Goal: Navigation & Orientation: Find specific page/section

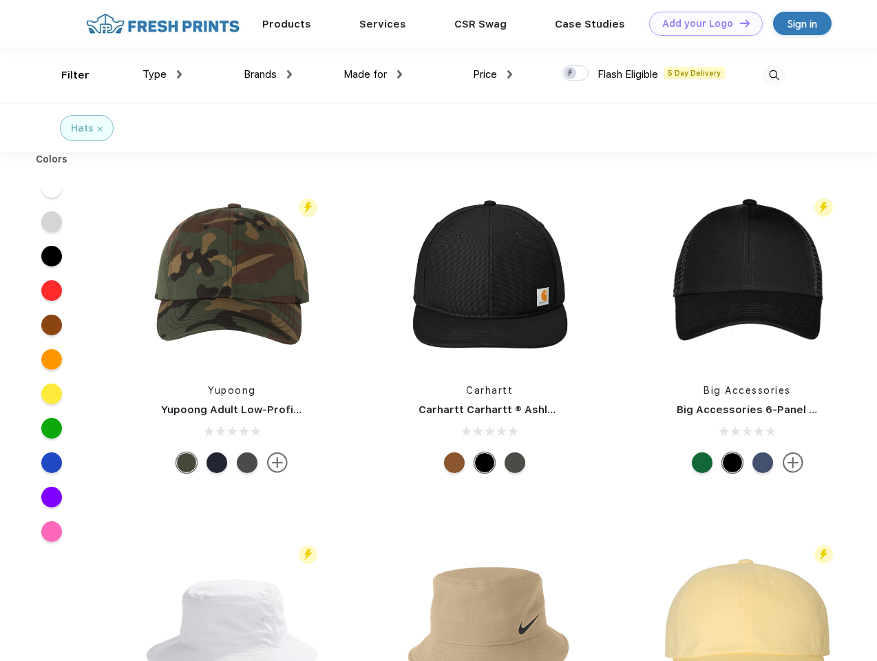
click at [701, 23] on link "Add your Logo Design Tool" at bounding box center [706, 24] width 114 height 24
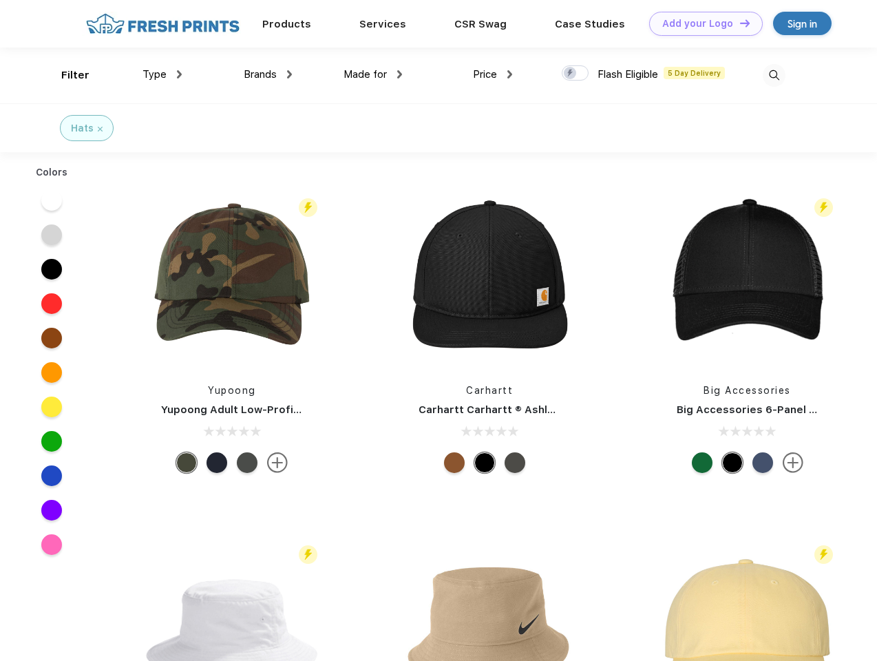
click at [0, 0] on div "Design Tool" at bounding box center [0, 0] width 0 height 0
click at [739, 23] on link "Add your Logo Design Tool" at bounding box center [706, 24] width 114 height 24
click at [66, 75] on div "Filter" at bounding box center [75, 75] width 28 height 16
click at [162, 74] on span "Type" at bounding box center [155, 74] width 24 height 12
click at [268, 74] on span "Brands" at bounding box center [260, 74] width 33 height 12
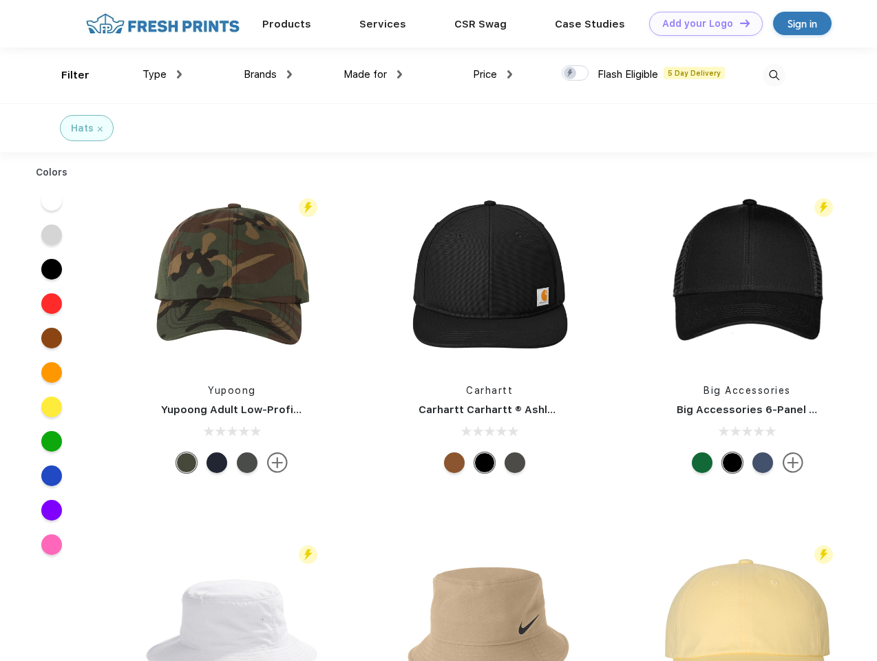
click at [373, 74] on span "Made for" at bounding box center [365, 74] width 43 height 12
click at [493, 74] on span "Price" at bounding box center [485, 74] width 24 height 12
click at [576, 74] on div at bounding box center [575, 72] width 27 height 15
click at [571, 74] on input "checkbox" at bounding box center [566, 69] width 9 height 9
click at [774, 75] on img at bounding box center [774, 75] width 23 height 23
